Goal: Information Seeking & Learning: Learn about a topic

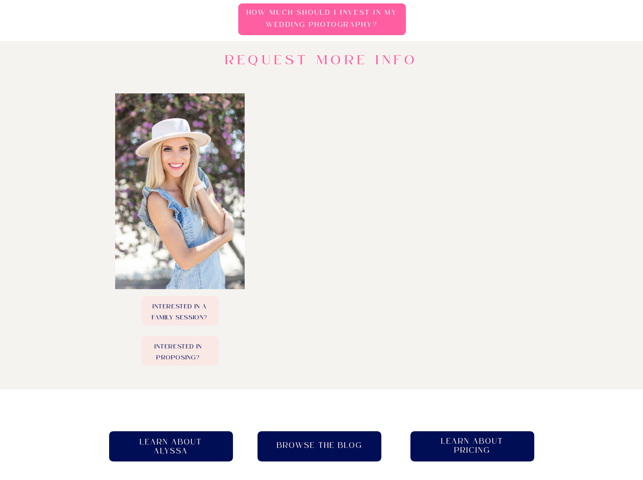
scroll to position [151, 0]
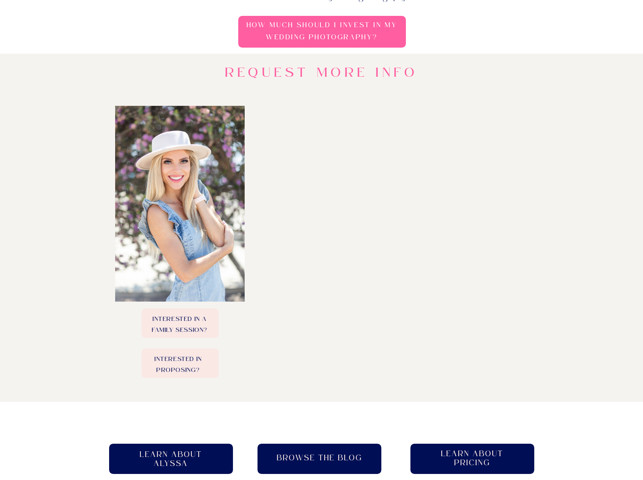
click at [199, 364] on p "Interested in Proposing?" at bounding box center [178, 362] width 77 height 19
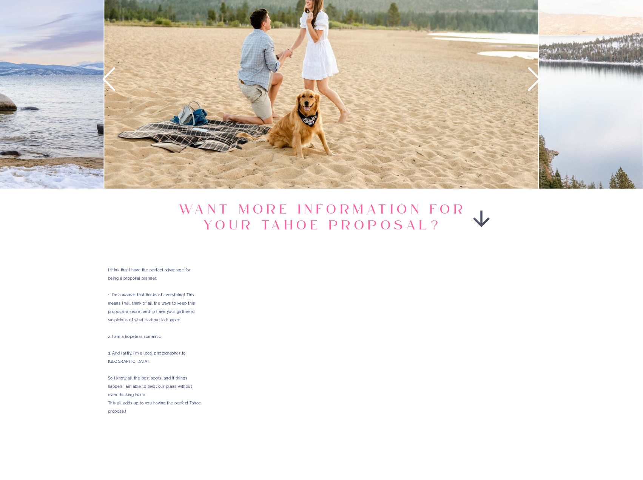
scroll to position [1359, 0]
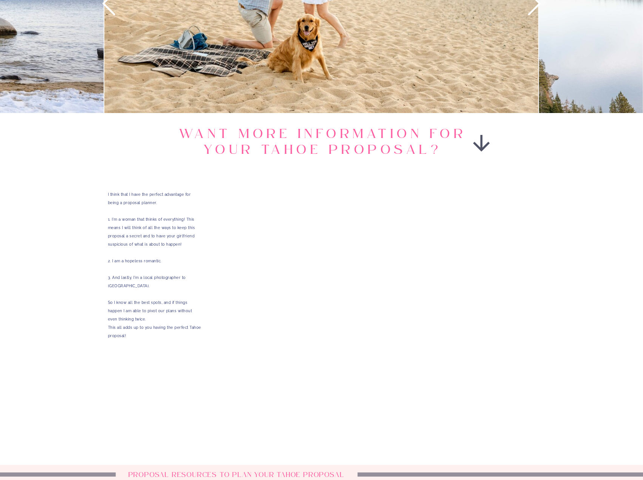
click at [549, 326] on div "home about experience blog proposals pricing & contact Lake Tahoe Proposal Plan…" at bounding box center [321, 98] width 643 height 2915
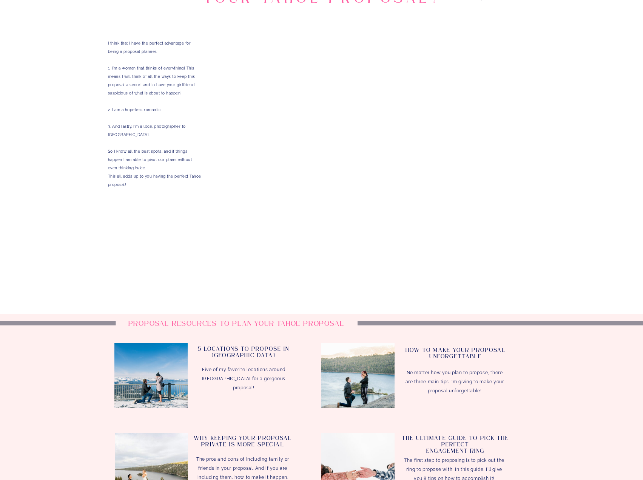
scroll to position [1548, 0]
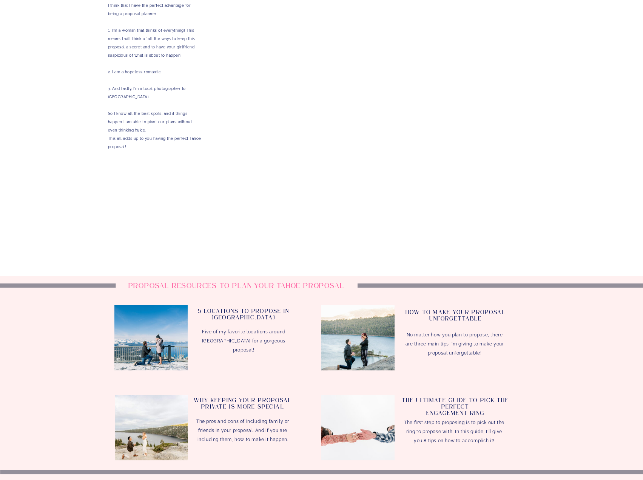
click at [272, 312] on h3 "5 Locations to Propose In [GEOGRAPHIC_DATA]" at bounding box center [244, 316] width 100 height 16
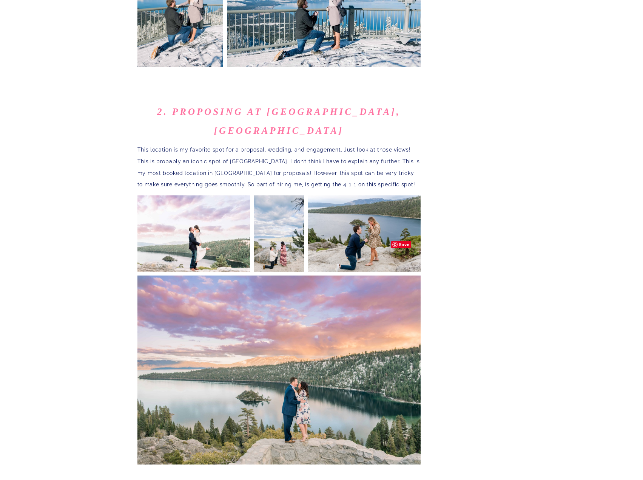
scroll to position [566, 0]
